Goal: Complete application form

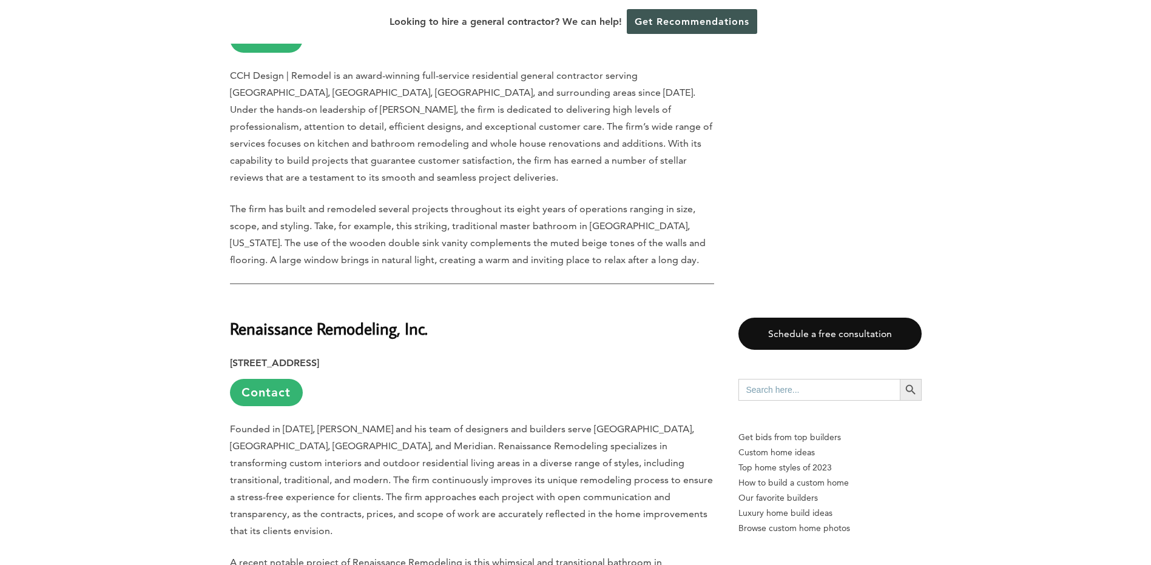
scroll to position [2427, 0]
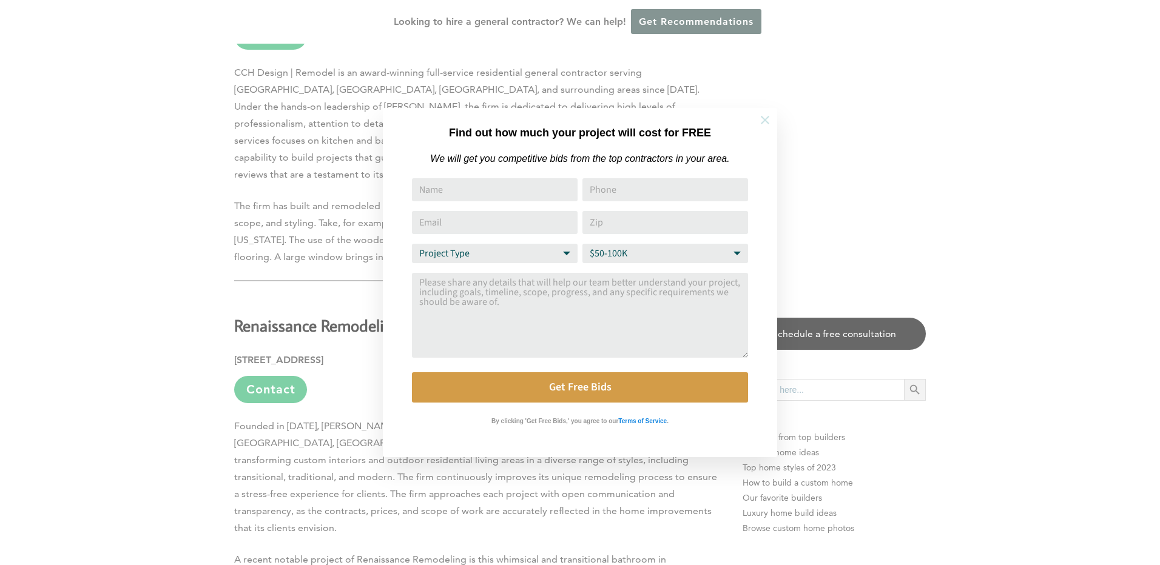
click at [771, 120] on icon at bounding box center [764, 119] width 13 height 13
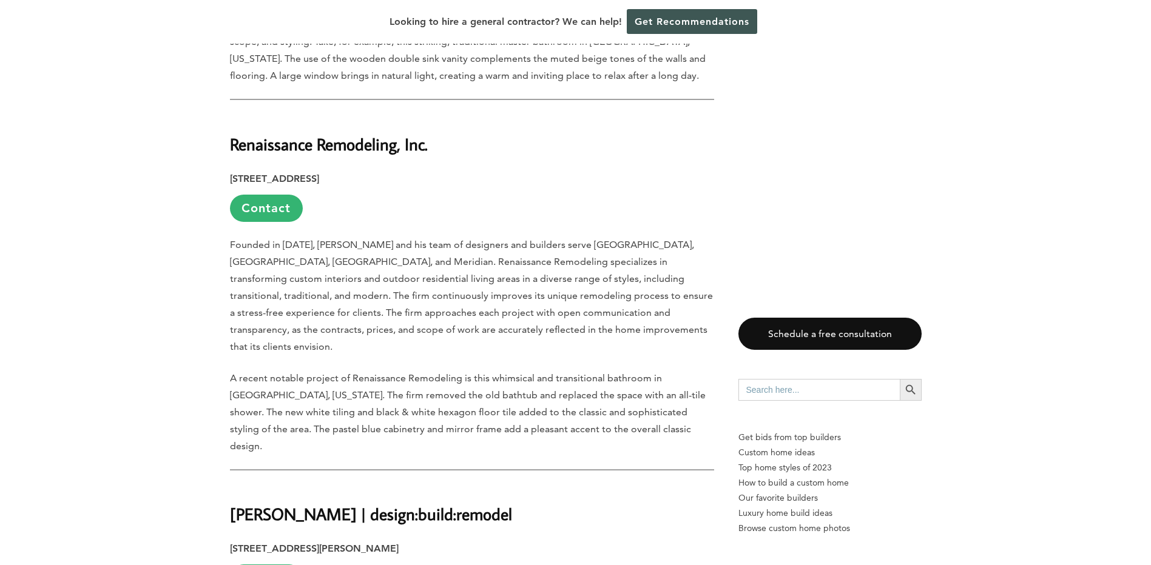
scroll to position [2609, 0]
click at [264, 194] on link "Contact" at bounding box center [266, 207] width 73 height 27
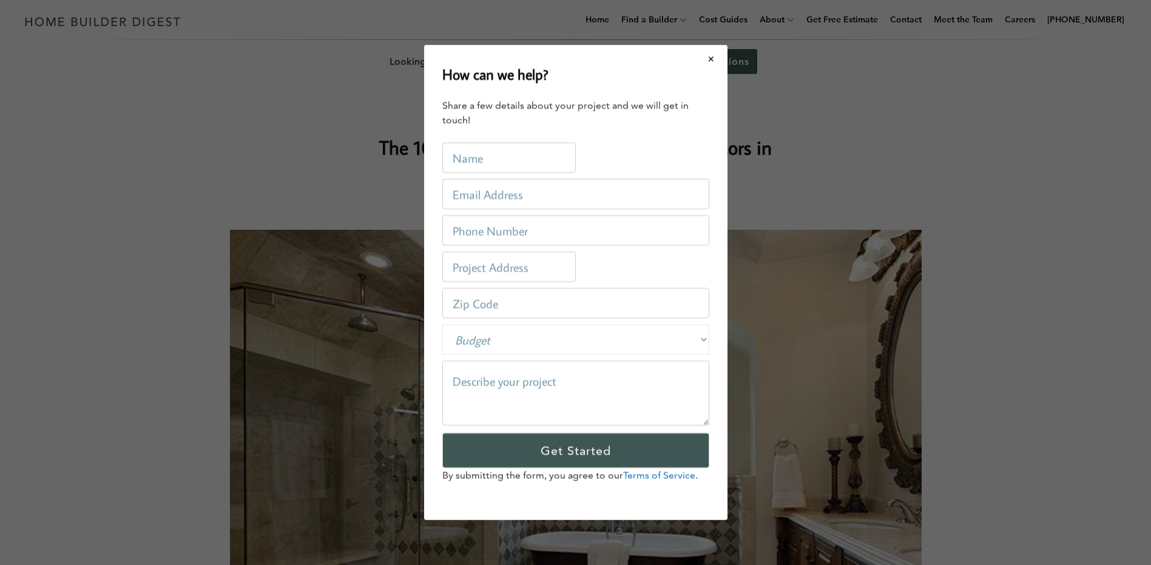
scroll to position [0, 0]
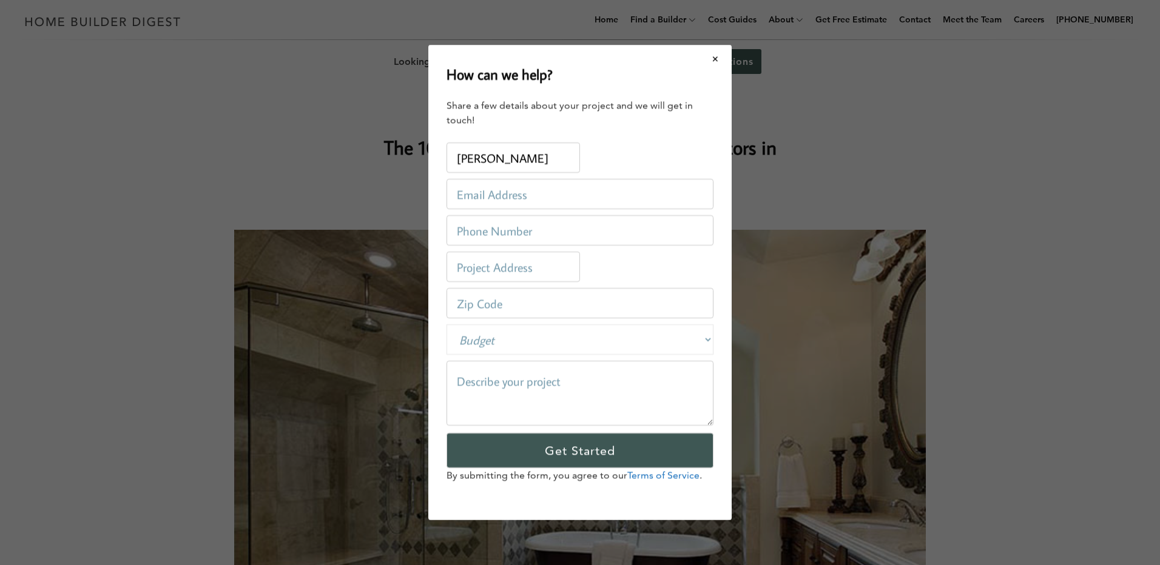
type input "[PERSON_NAME]"
click at [686, 203] on input "email" at bounding box center [579, 194] width 267 height 30
type input "[EMAIL_ADDRESS][DOMAIN_NAME]"
type input "4062089551"
type input "[STREET_ADDRESS]"
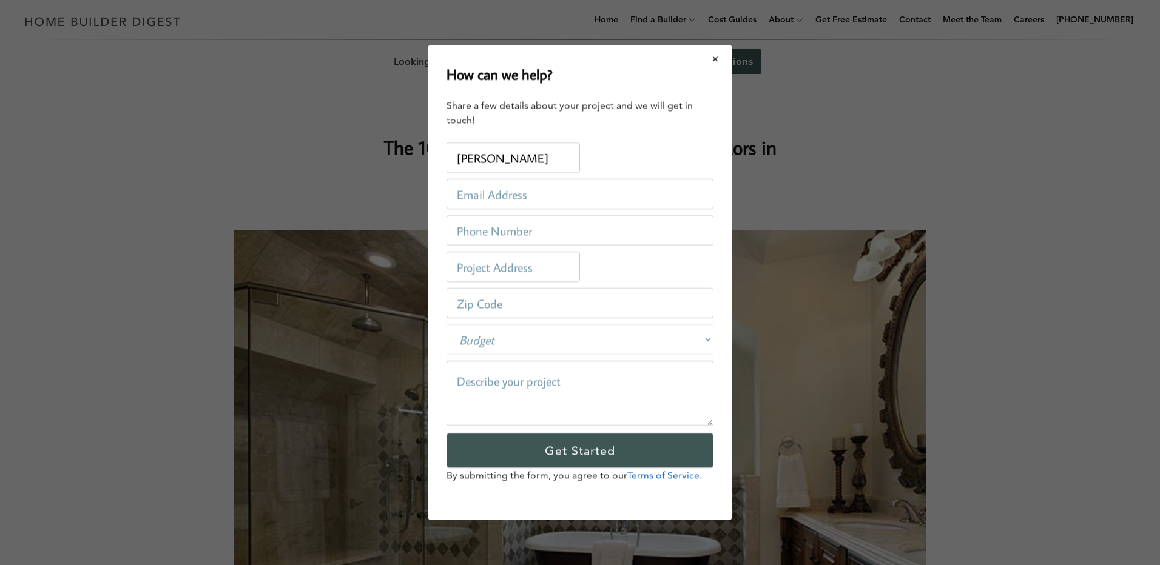
type input "83702"
click at [564, 271] on input "[STREET_ADDRESS]" at bounding box center [512, 267] width 133 height 30
type input "1"
click at [504, 308] on input "83702" at bounding box center [579, 303] width 267 height 30
click at [550, 263] on input "[STREET_ADDRESS]" at bounding box center [512, 267] width 133 height 30
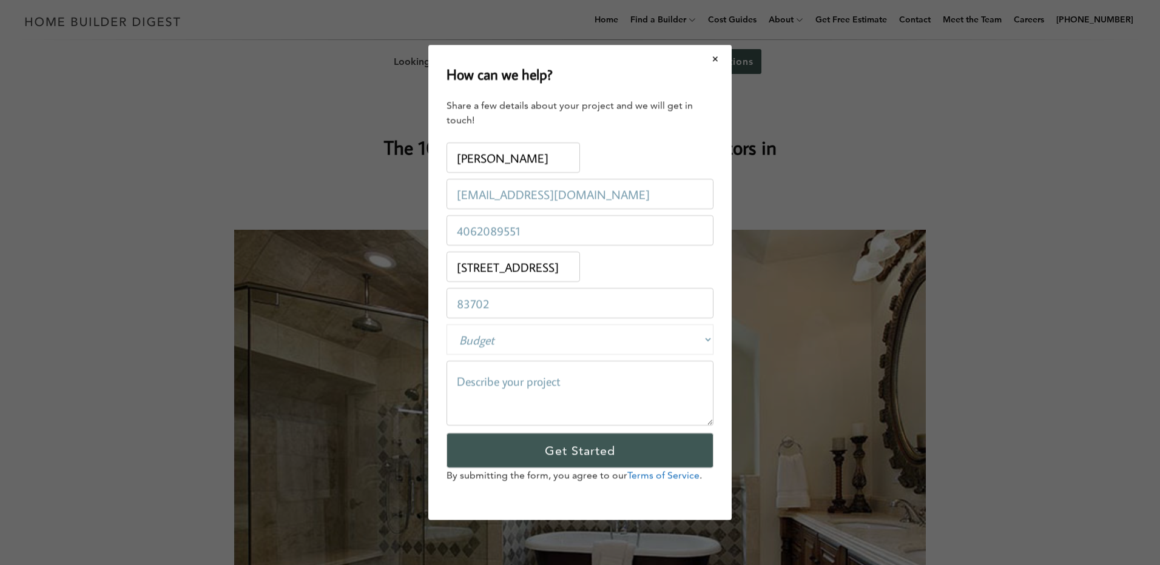
type input "[STREET_ADDRESS]"
click at [521, 306] on input "83702" at bounding box center [579, 303] width 267 height 30
type input "83704"
click at [687, 342] on select "Budget Less than $100,000 $100,000-$250,000 $250,000-$500,000 $500,000-$1 Milli…" at bounding box center [579, 340] width 267 height 30
click at [527, 339] on select "Budget Less than $100,000 $100,000-$250,000 $250,000-$500,000 $500,000-$1 Milli…" at bounding box center [579, 340] width 267 height 30
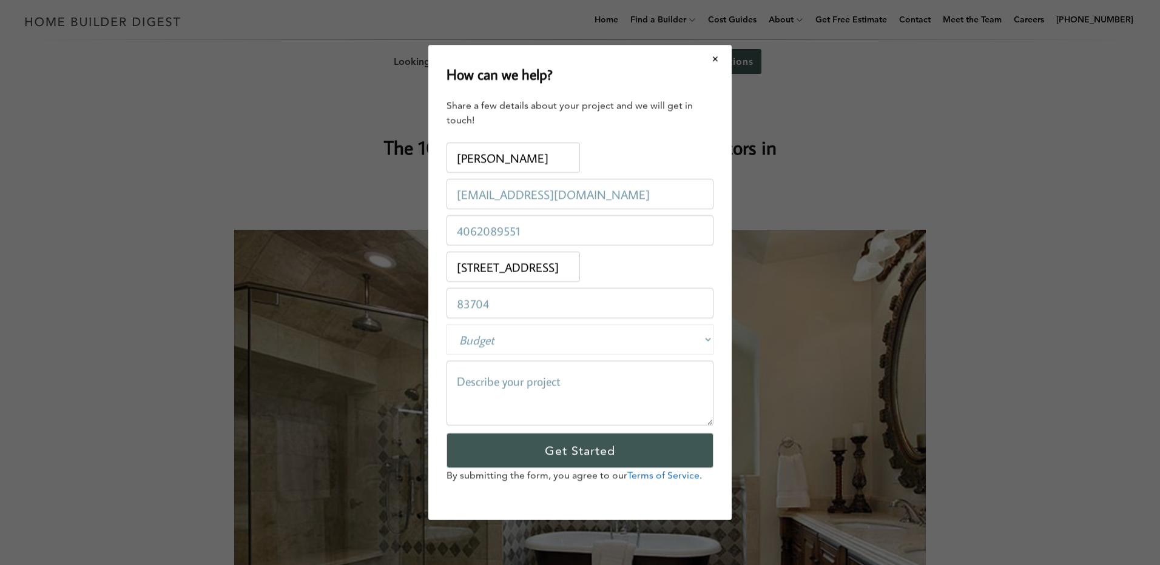
click at [549, 385] on textarea at bounding box center [579, 393] width 267 height 65
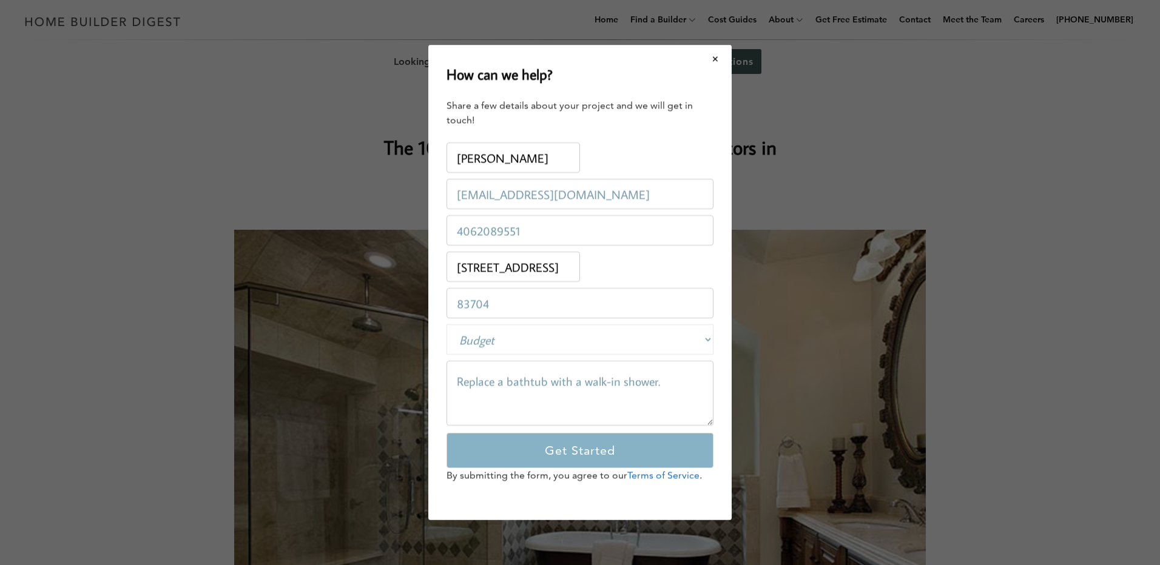
type textarea "Replace a bathtub with a walk-in shower."
click at [581, 456] on input "Get Started" at bounding box center [579, 450] width 267 height 35
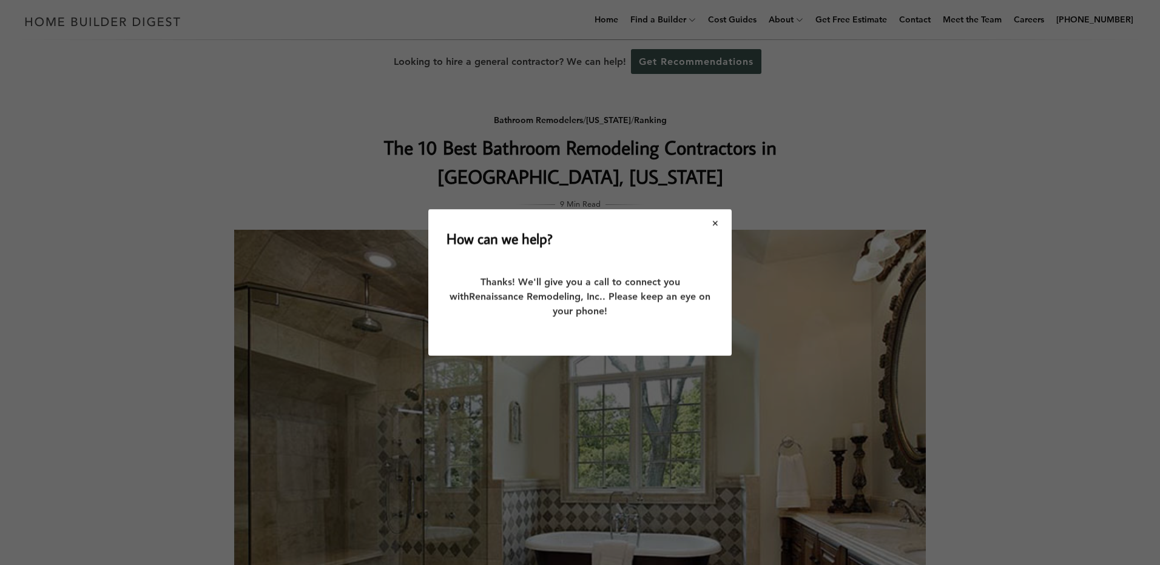
click at [718, 224] on button "Close modal" at bounding box center [715, 223] width 32 height 25
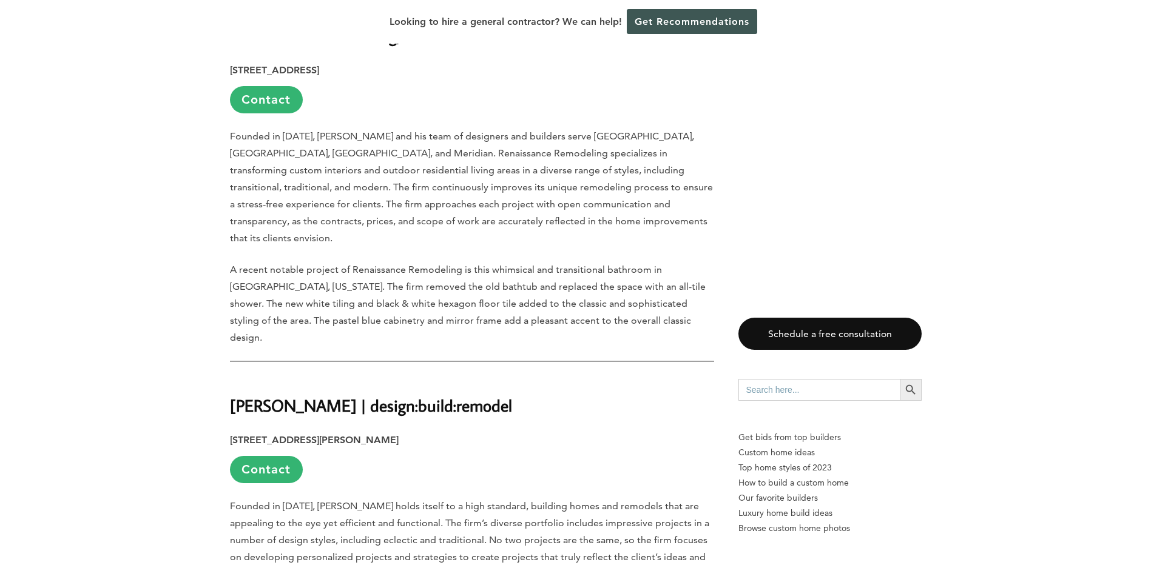
scroll to position [2730, 0]
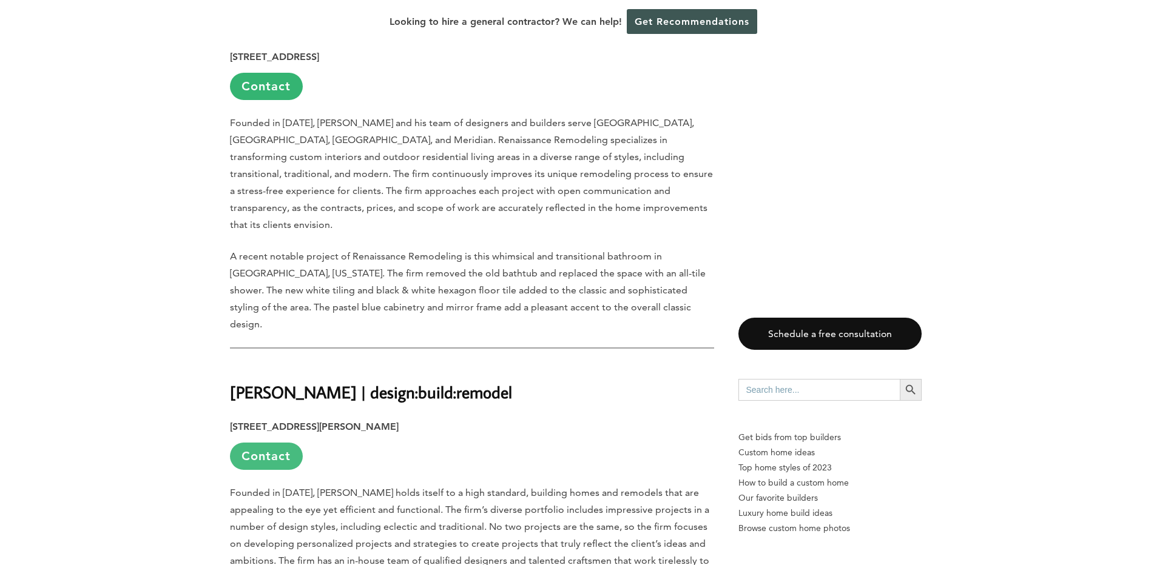
click at [261, 443] on link "Contact" at bounding box center [266, 456] width 73 height 27
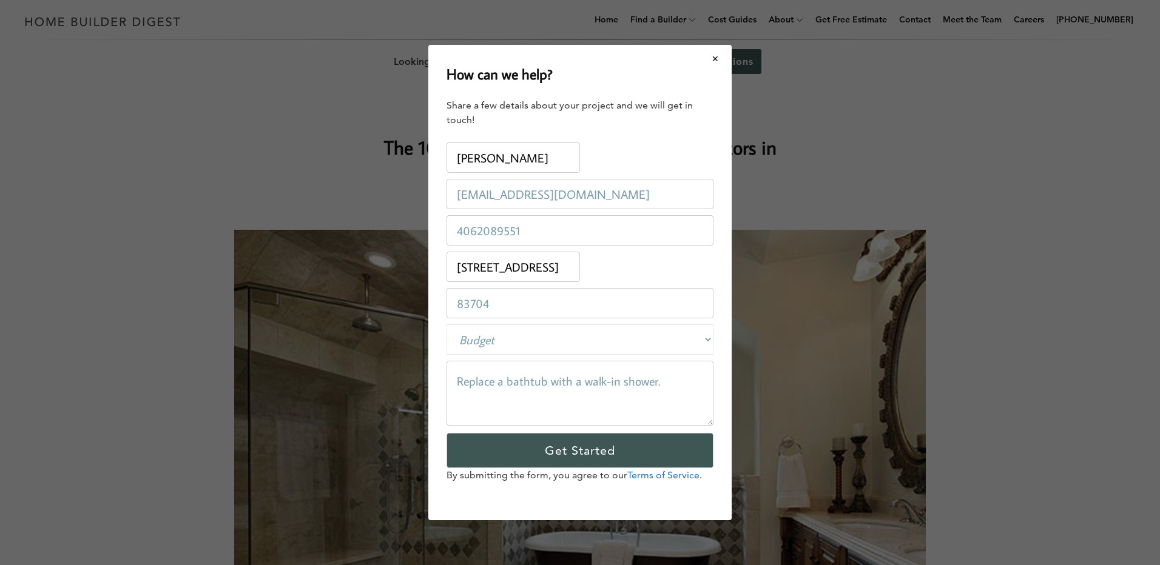
click at [1021, 203] on div "How can we help? Share a few details about your project and we will get in touc…" at bounding box center [580, 282] width 1160 height 565
